Goal: Navigation & Orientation: Find specific page/section

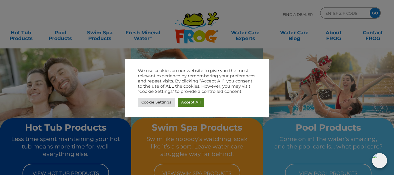
click at [191, 101] on link "Accept All" at bounding box center [191, 102] width 27 height 9
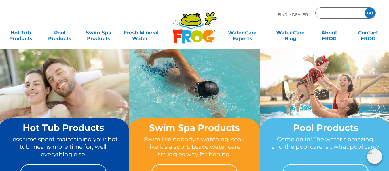
click at [330, 13] on input "Zip Code Form" at bounding box center [339, 13] width 39 height 8
type input "27050"
click at [374, 13] on input "GO" at bounding box center [370, 13] width 10 height 10
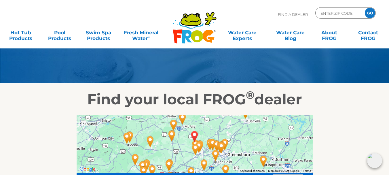
scroll to position [115, 0]
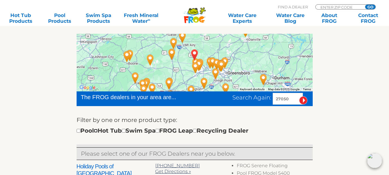
click at [98, 131] on input "checkbox" at bounding box center [96, 131] width 4 height 4
checkbox input "true"
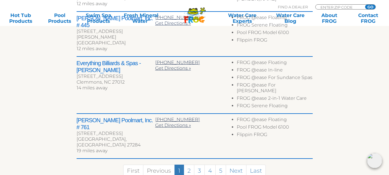
scroll to position [264, 0]
